Goal: Information Seeking & Learning: Learn about a topic

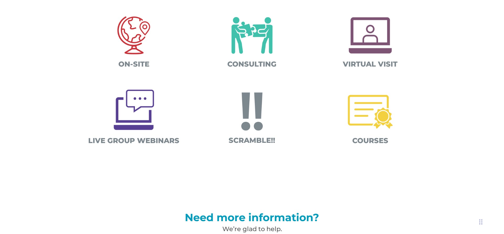
click at [360, 126] on img at bounding box center [370, 112] width 55 height 55
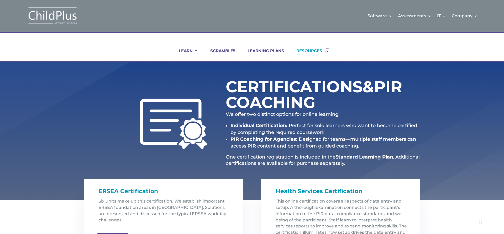
click at [308, 49] on link "RESOURCES" at bounding box center [306, 54] width 32 height 13
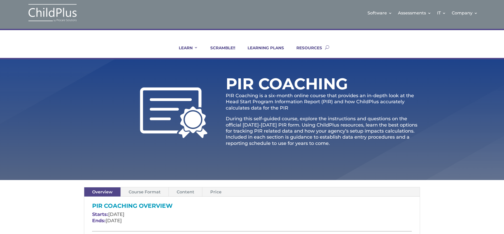
scroll to position [3, 0]
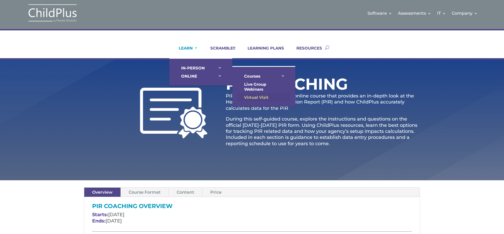
click at [261, 96] on link "Virtual Visit" at bounding box center [264, 97] width 53 height 8
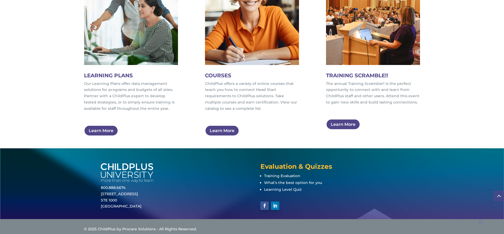
scroll to position [336, 0]
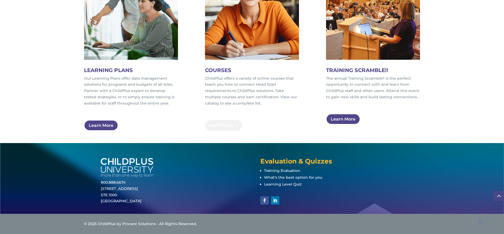
click at [221, 125] on link "Learn More" at bounding box center [223, 125] width 37 height 11
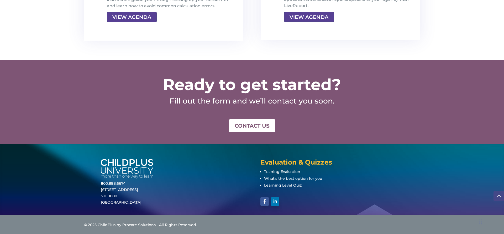
scroll to position [1106, 0]
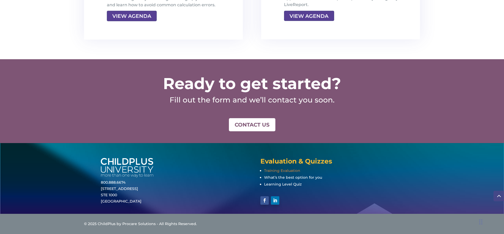
click at [274, 171] on span "Training Evaluation" at bounding box center [282, 171] width 36 height 5
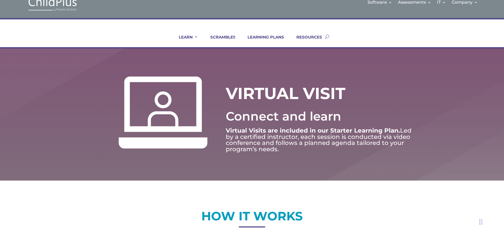
scroll to position [0, 0]
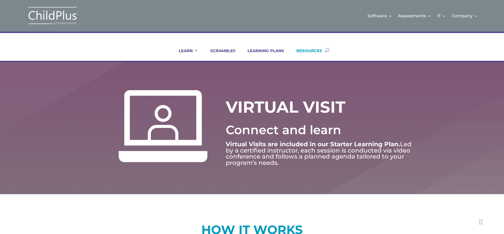
click at [311, 52] on link "RESOURCES" at bounding box center [306, 54] width 32 height 13
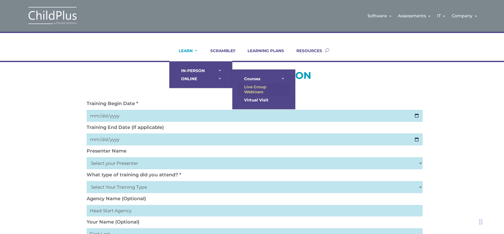
click at [245, 89] on link "Live Group Webinars" at bounding box center [264, 89] width 53 height 13
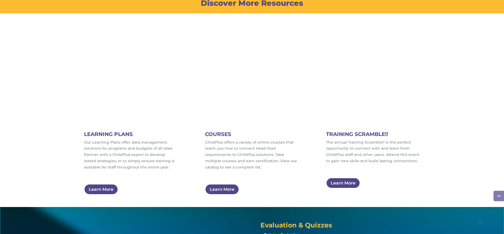
scroll to position [273, 0]
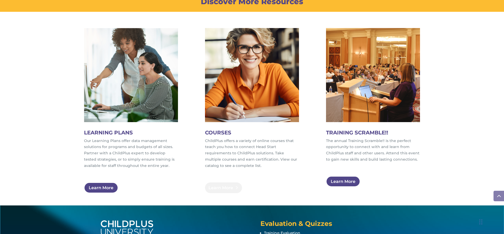
click at [224, 185] on link "Learn More" at bounding box center [223, 188] width 37 height 11
